Goal: Task Accomplishment & Management: Use online tool/utility

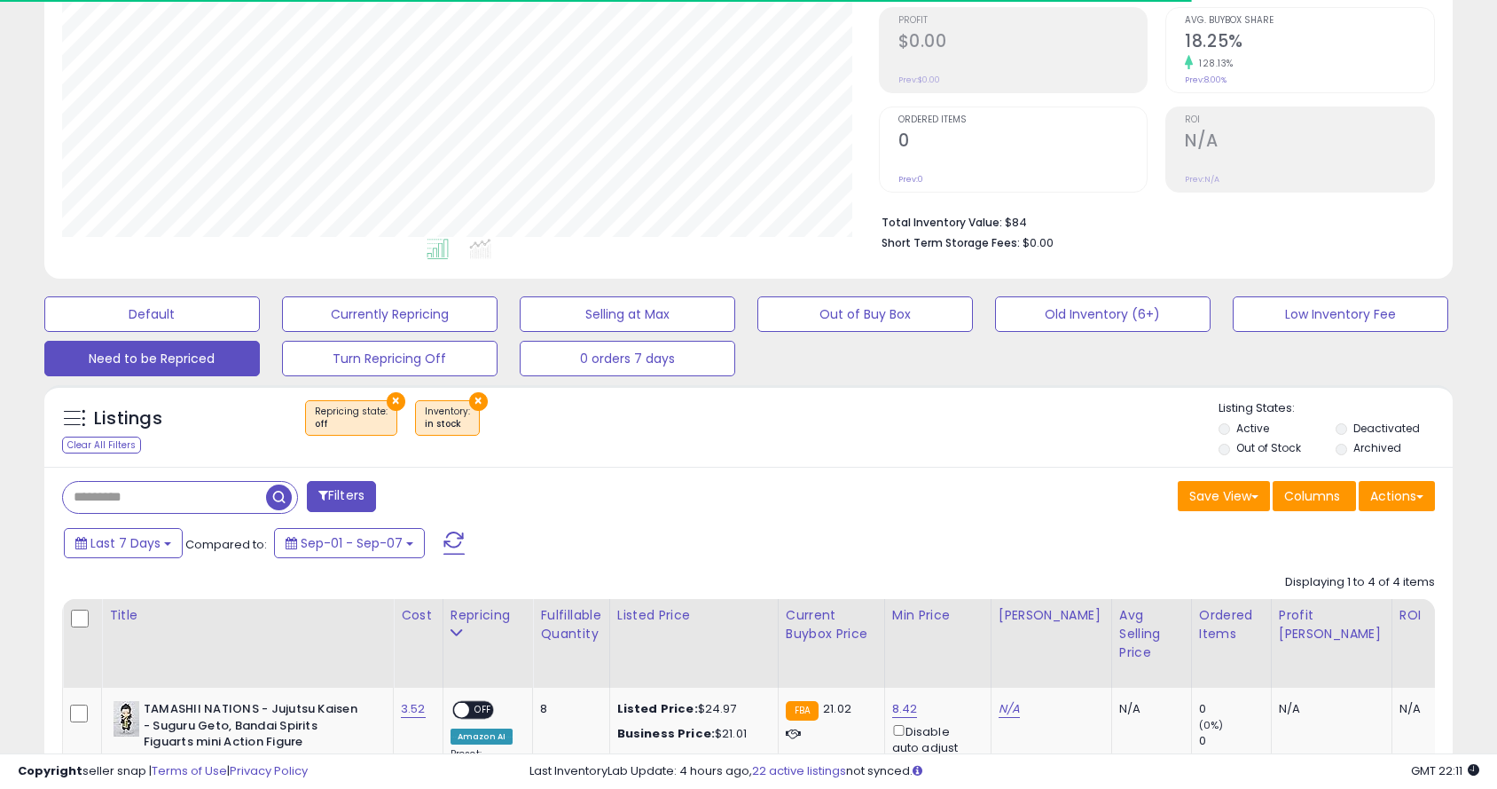
scroll to position [0, 66]
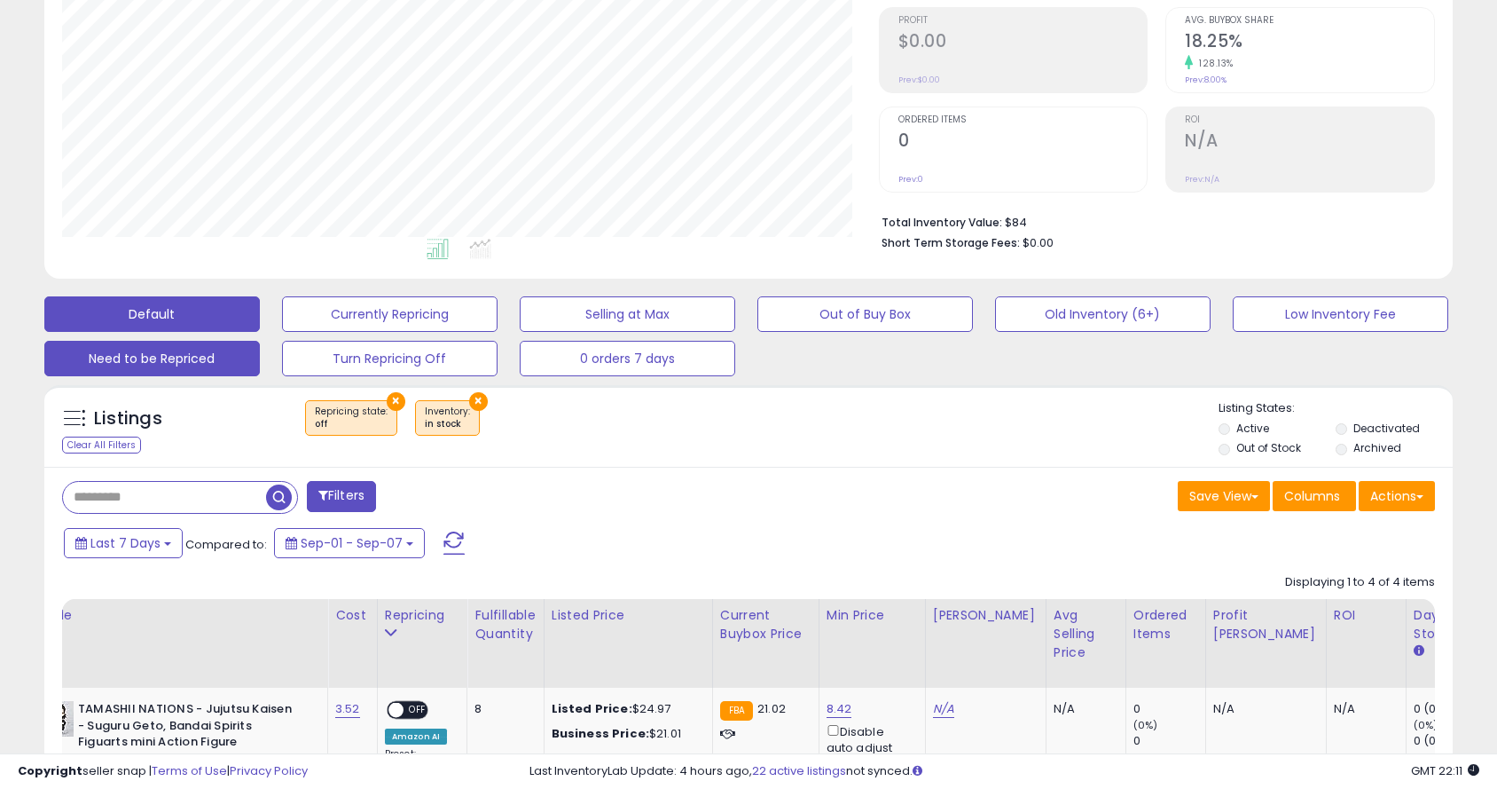
click at [179, 326] on button "Default" at bounding box center [152, 313] width 216 height 35
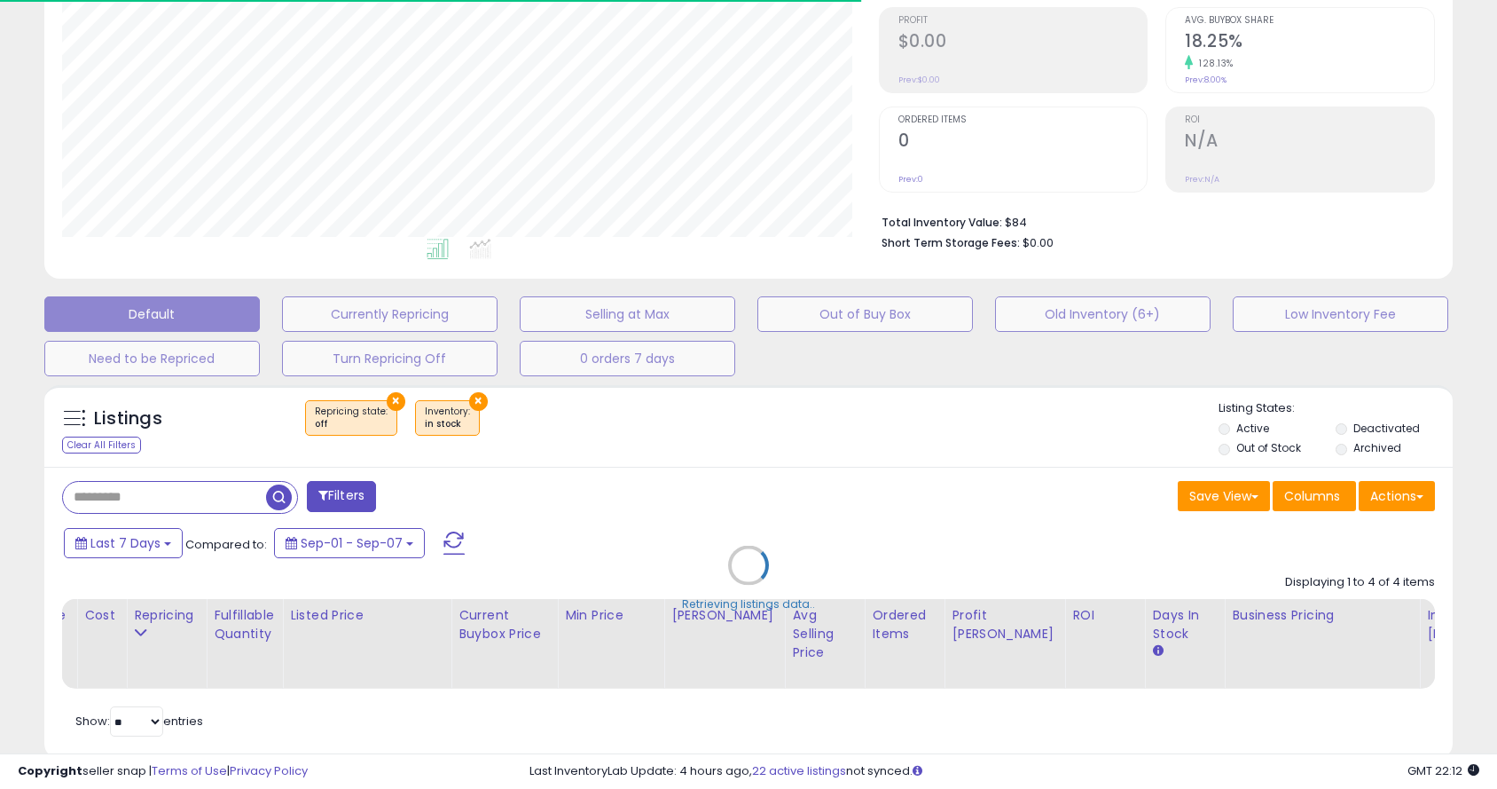
click at [166, 491] on div "Retrieving listings data.." at bounding box center [748, 578] width 1435 height 404
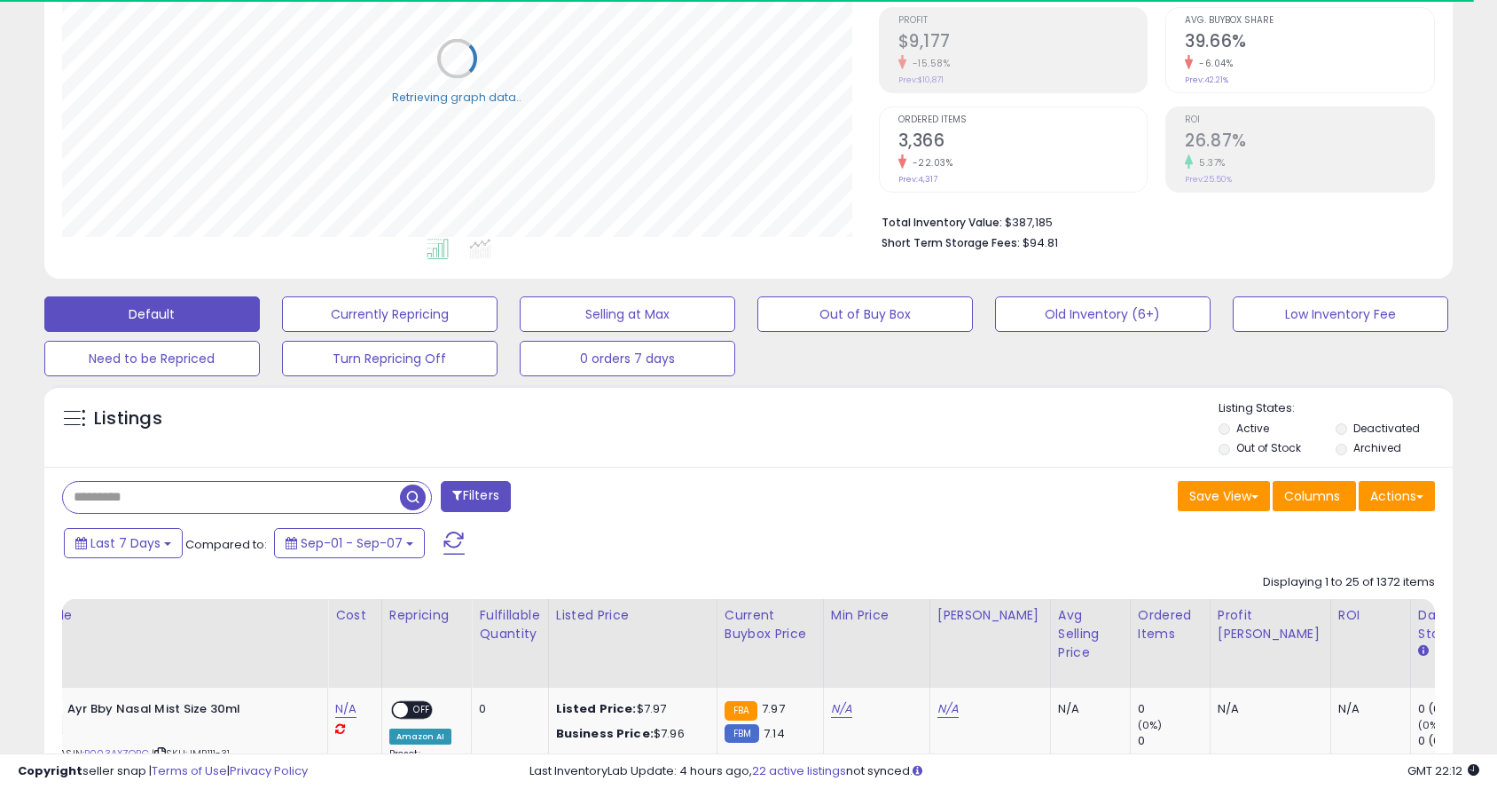
paste input "**********"
click at [407, 497] on span "button" at bounding box center [413, 497] width 26 height 26
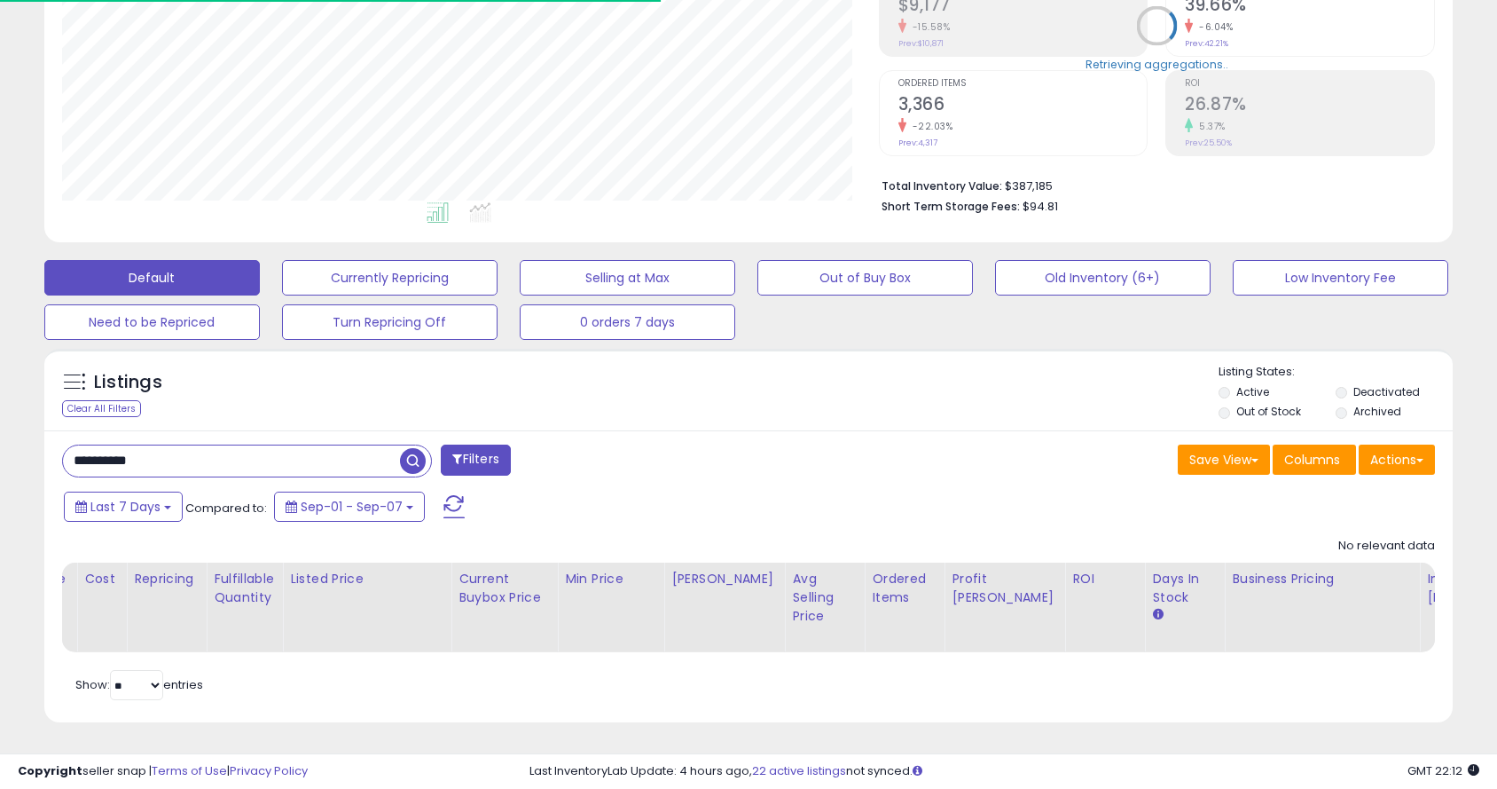
scroll to position [364, 816]
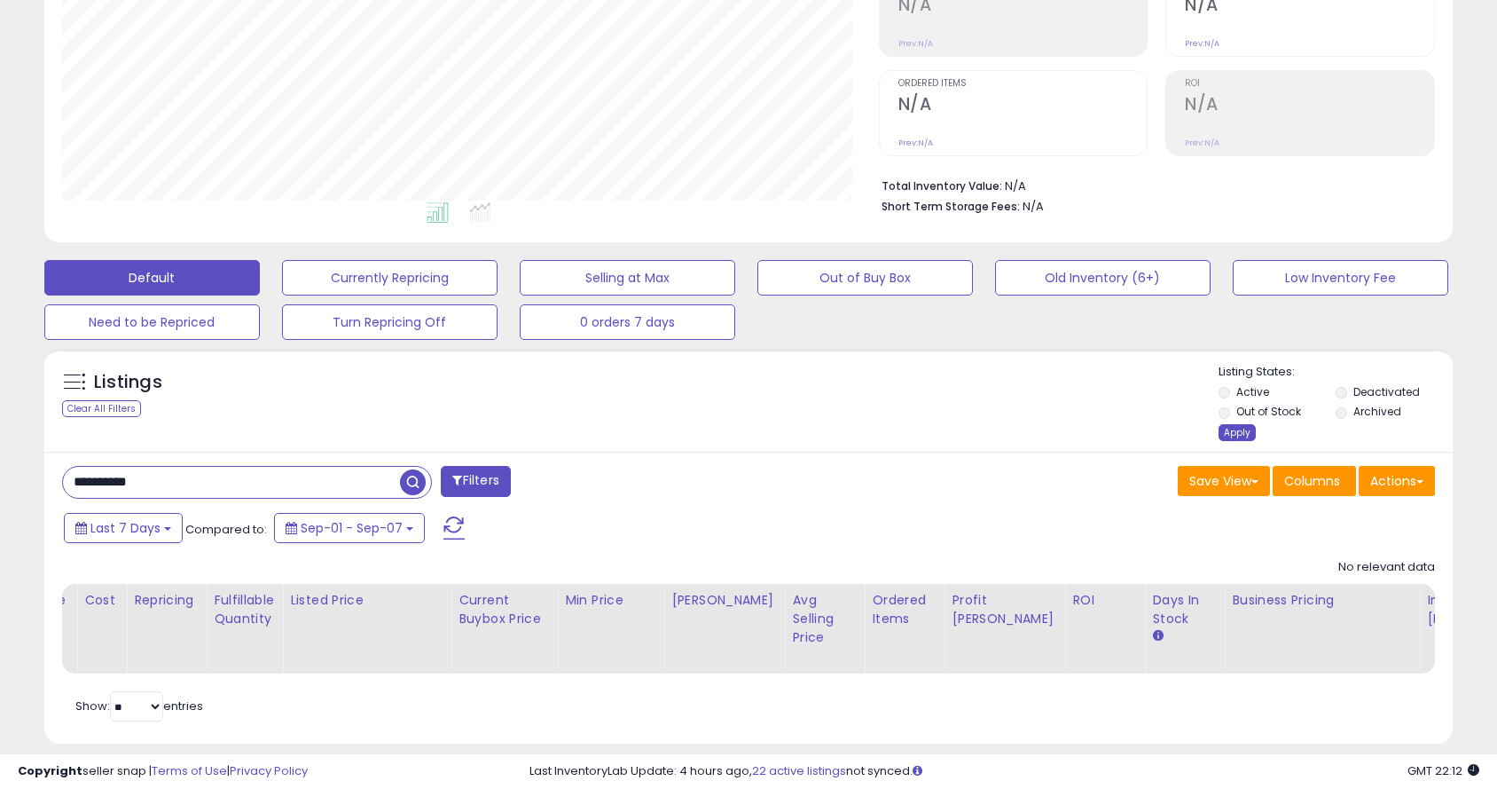
click at [1230, 427] on div "Apply" at bounding box center [1237, 432] width 37 height 17
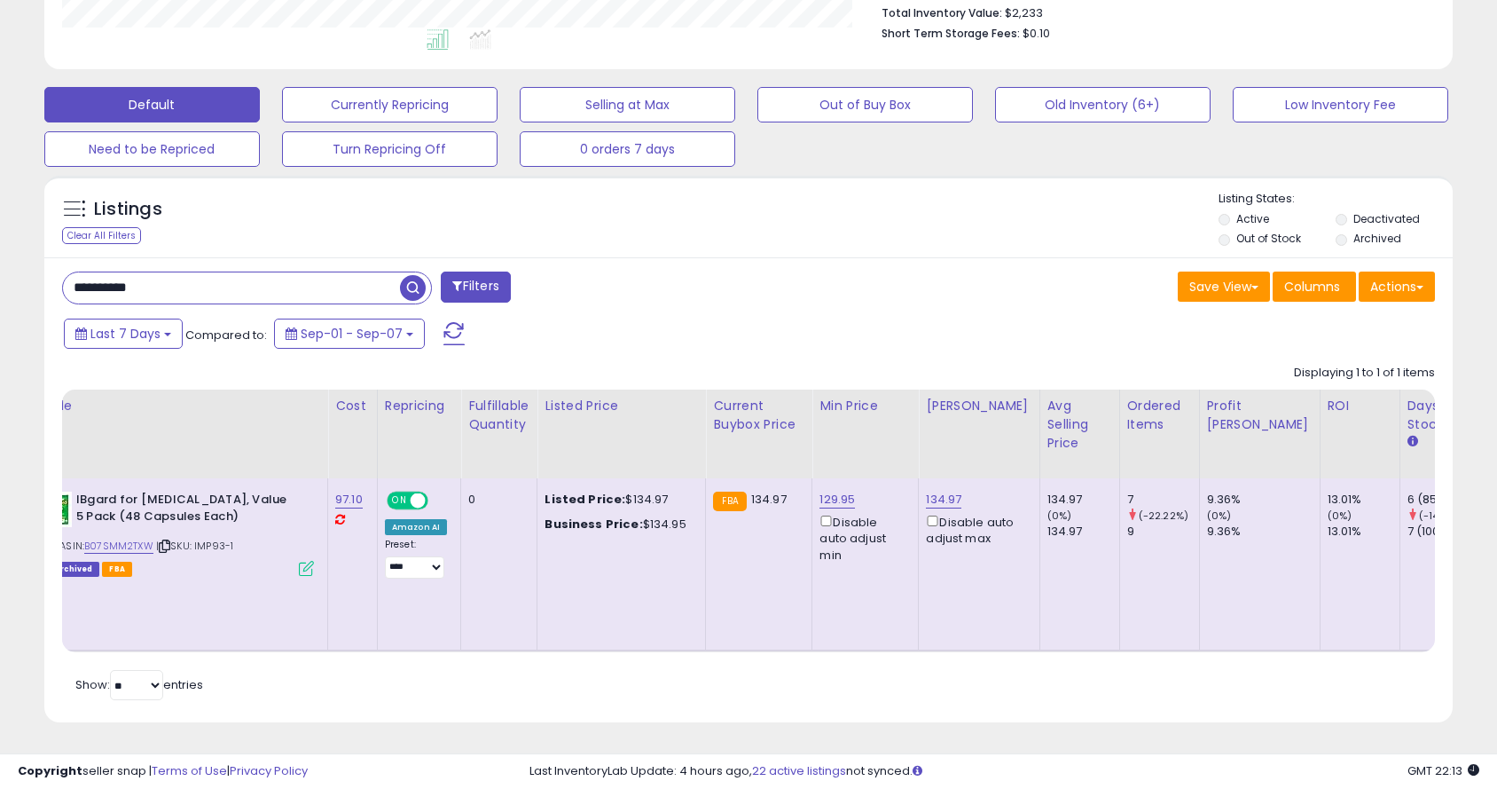
paste input "text"
click at [412, 285] on span "button" at bounding box center [413, 288] width 26 height 26
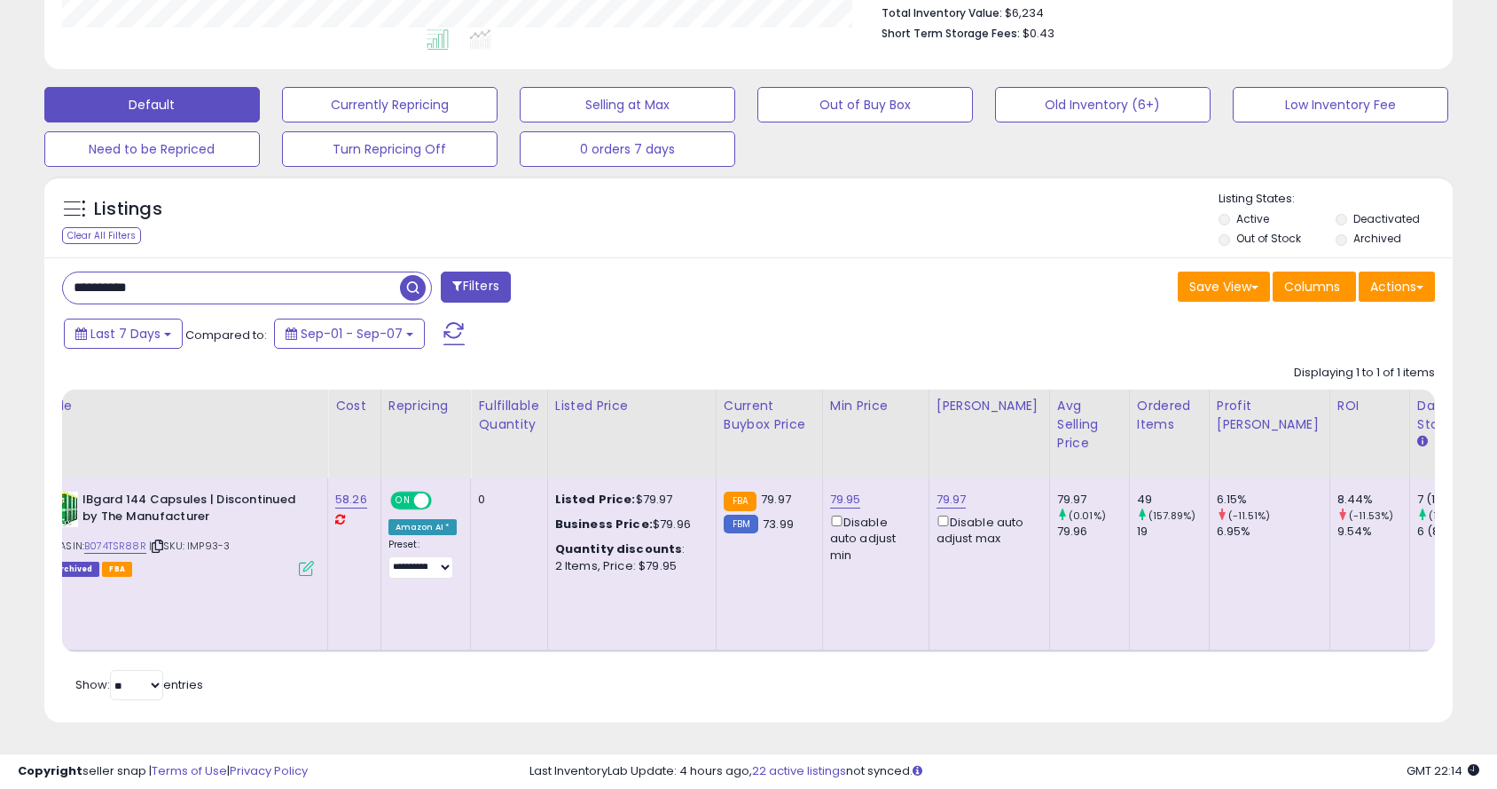
paste input "text"
type input "**********"
click at [412, 286] on span "button" at bounding box center [413, 288] width 26 height 26
